Goal: Task Accomplishment & Management: Manage account settings

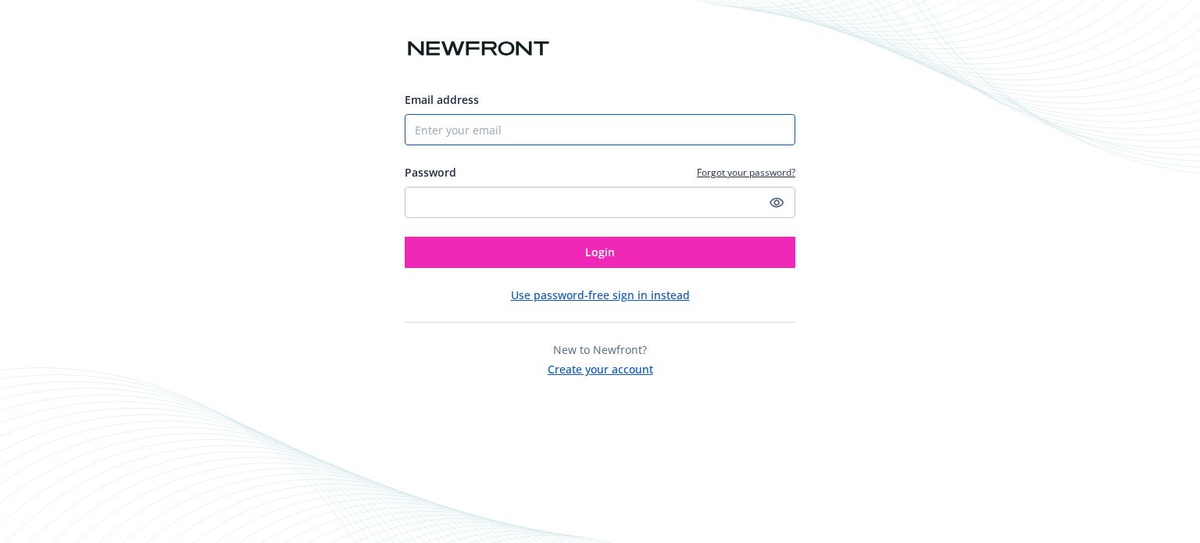
click at [502, 138] on input "Email address" at bounding box center [600, 129] width 391 height 31
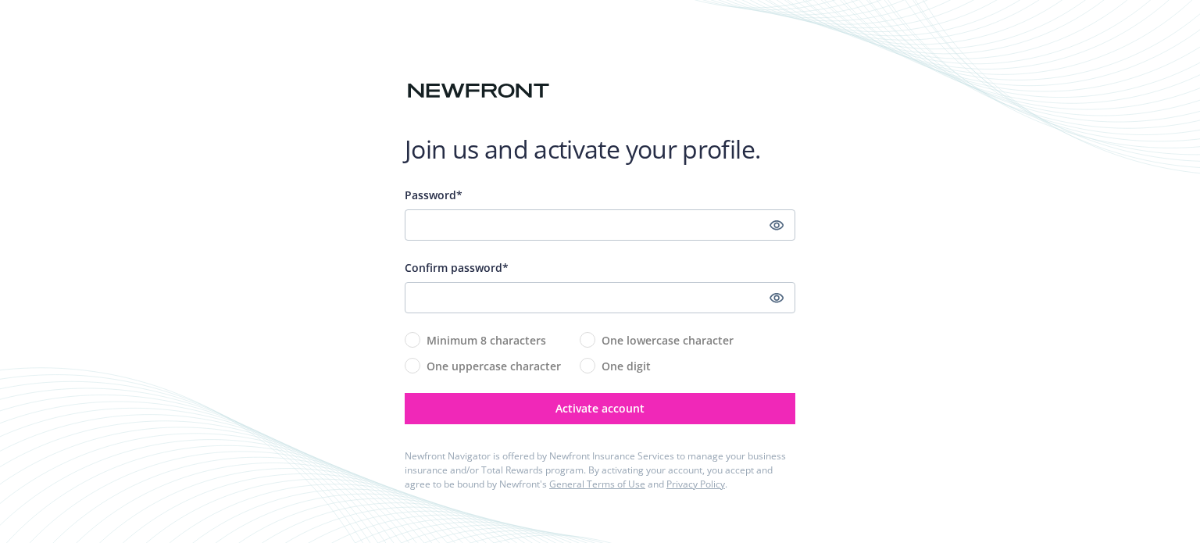
click at [405, 241] on div at bounding box center [405, 241] width 0 height 0
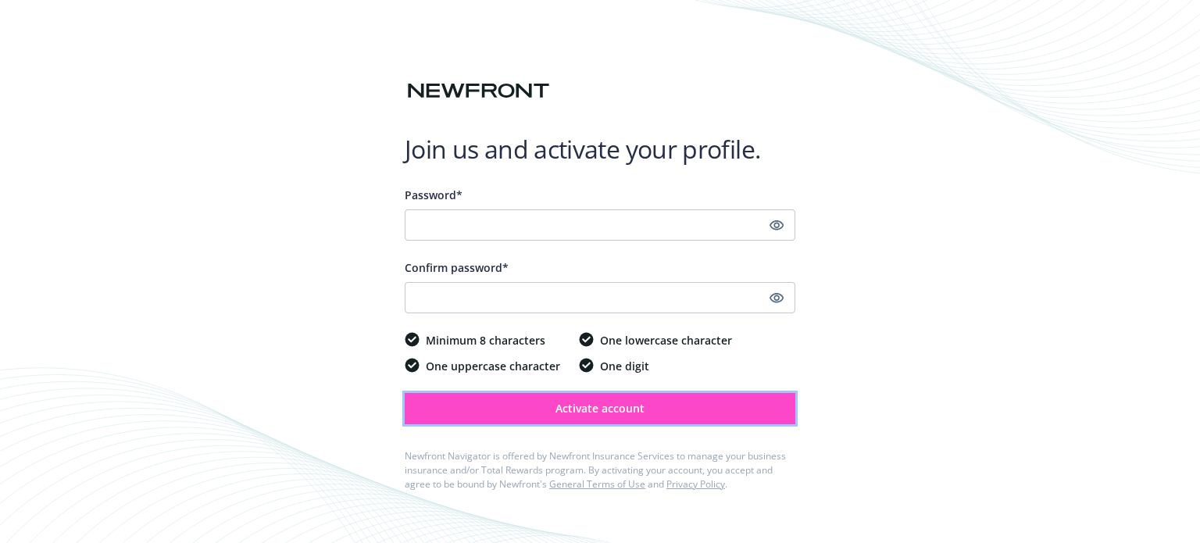
click at [676, 409] on button "Activate account" at bounding box center [600, 408] width 391 height 31
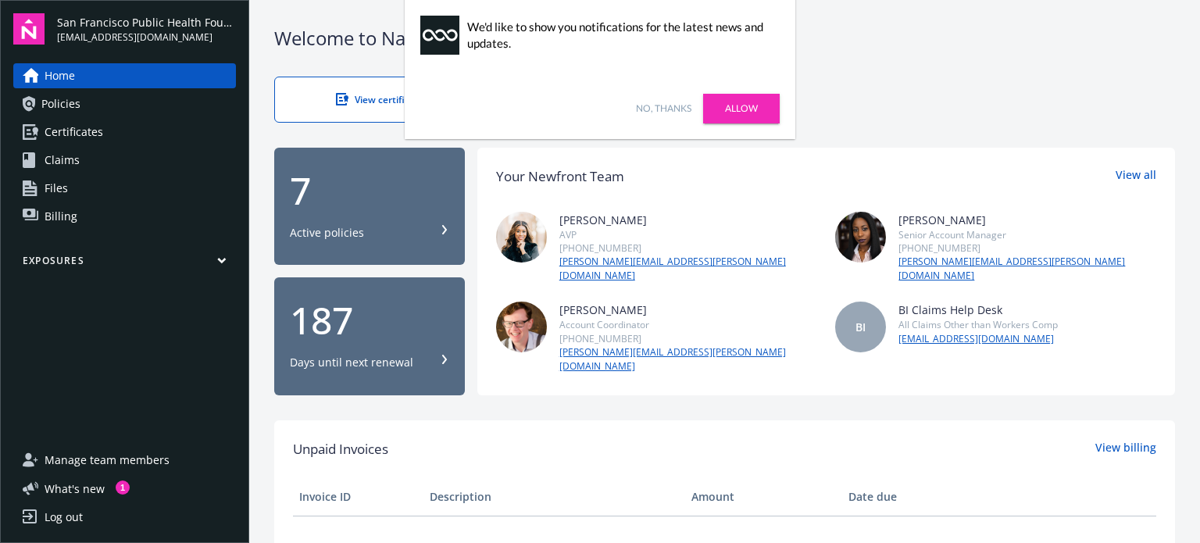
click at [750, 105] on link "Allow" at bounding box center [741, 109] width 77 height 30
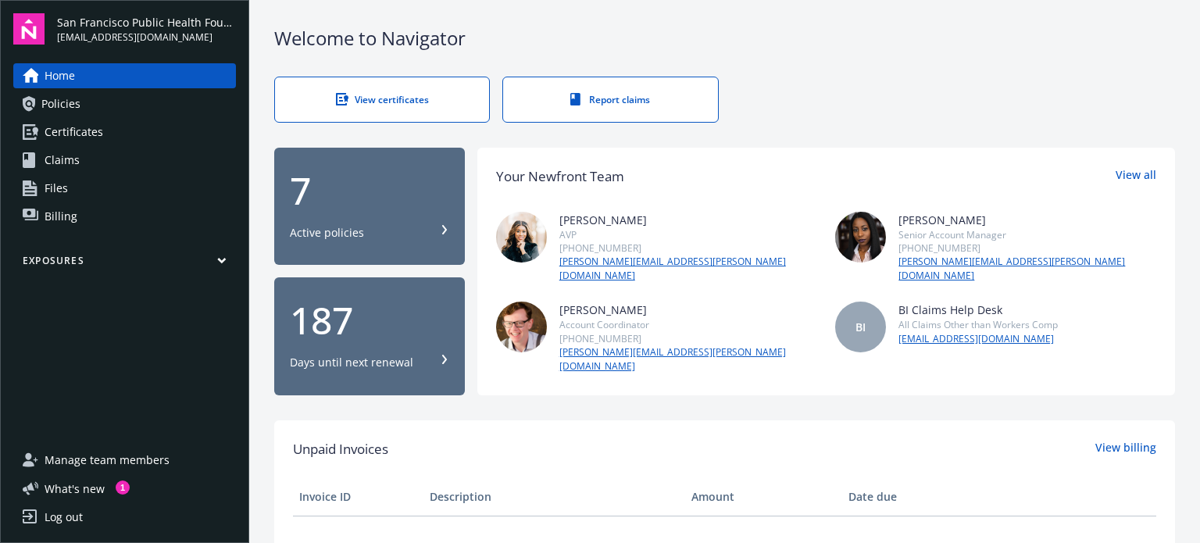
click at [78, 120] on span "Certificates" at bounding box center [74, 132] width 59 height 25
